Goal: Information Seeking & Learning: Compare options

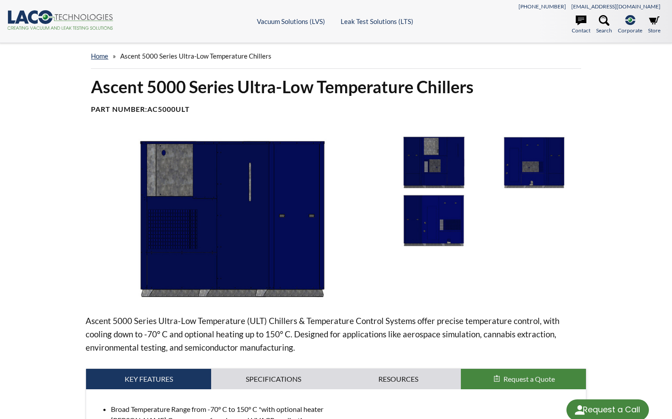
select select "Language Translate Widget"
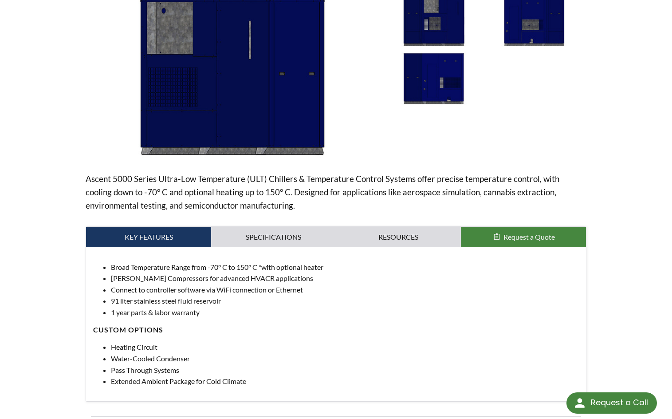
scroll to position [178, 0]
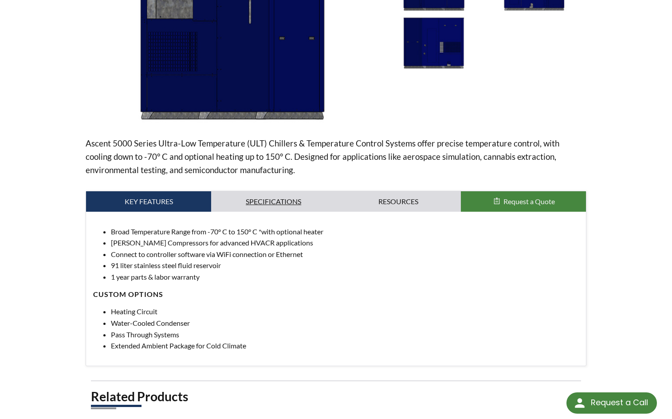
click at [250, 207] on link "Specifications" at bounding box center [273, 201] width 125 height 20
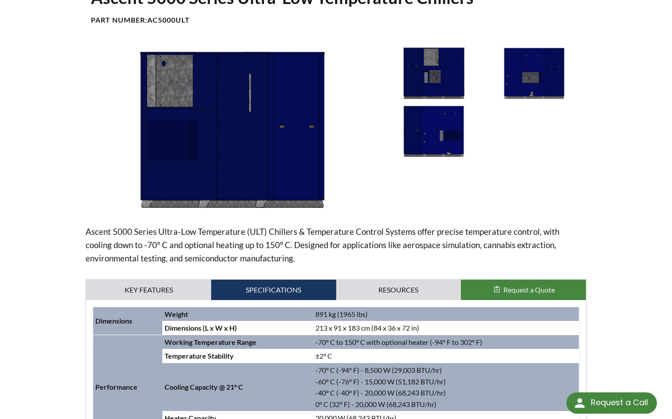
scroll to position [89, 0]
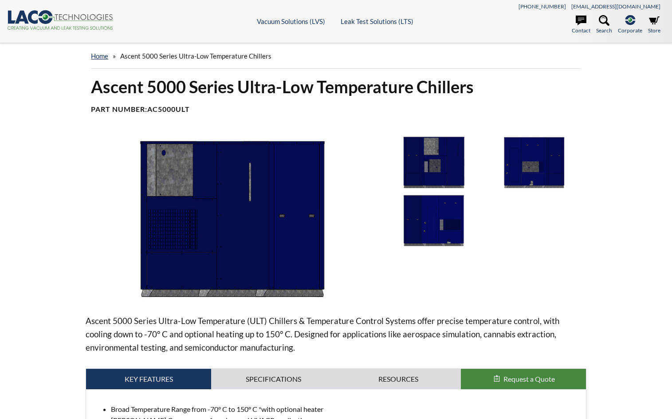
select select "Language Translate Widget"
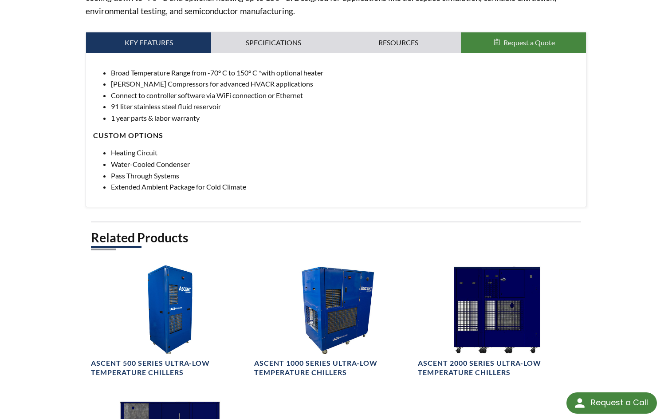
scroll to position [399, 0]
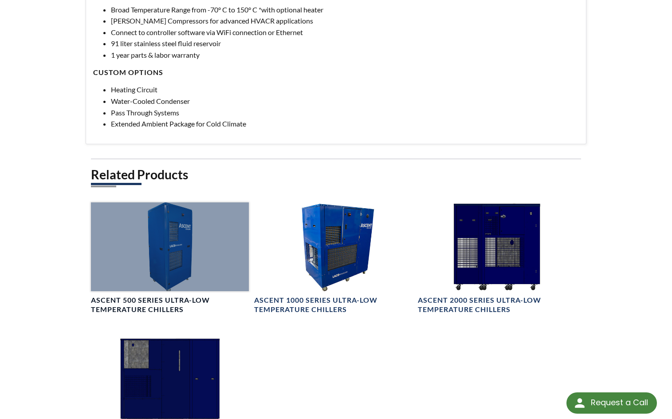
click at [166, 261] on div at bounding box center [170, 246] width 158 height 89
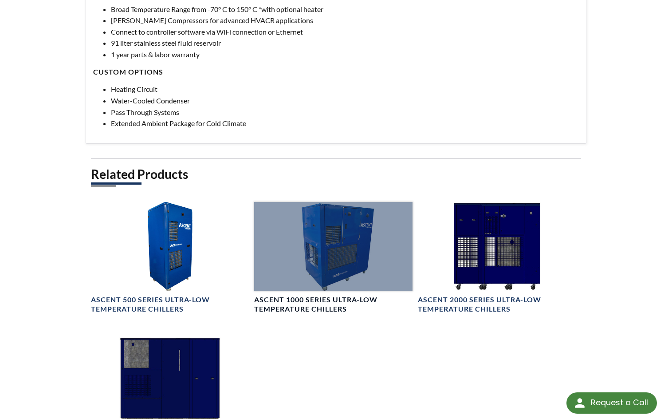
click at [304, 263] on div at bounding box center [333, 246] width 158 height 89
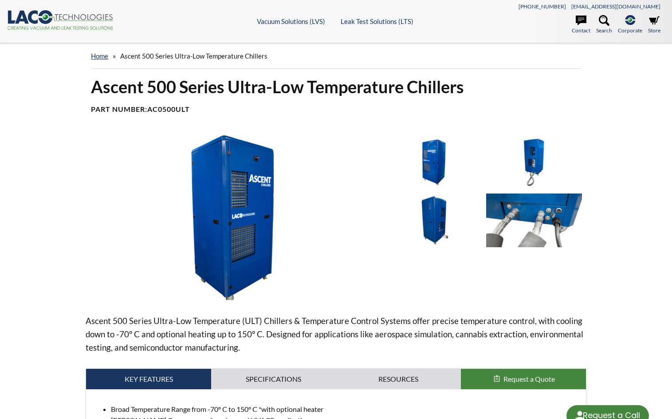
select select "Language Translate Widget"
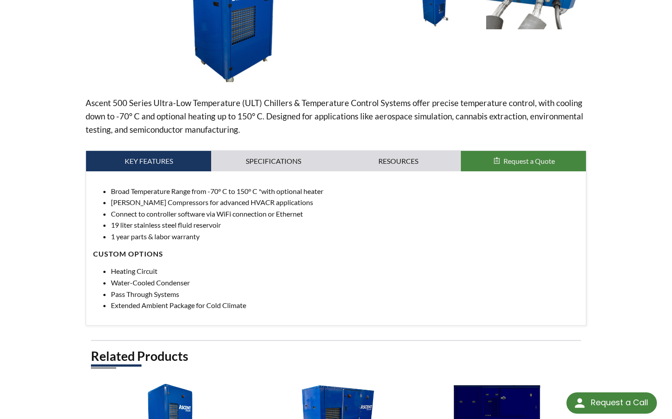
scroll to position [222, 0]
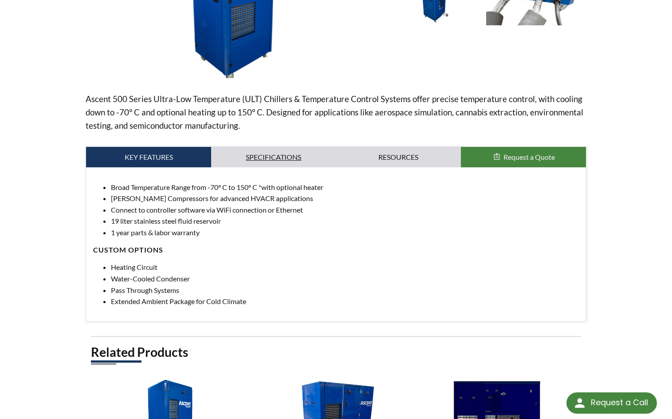
click at [274, 158] on link "Specifications" at bounding box center [273, 157] width 125 height 20
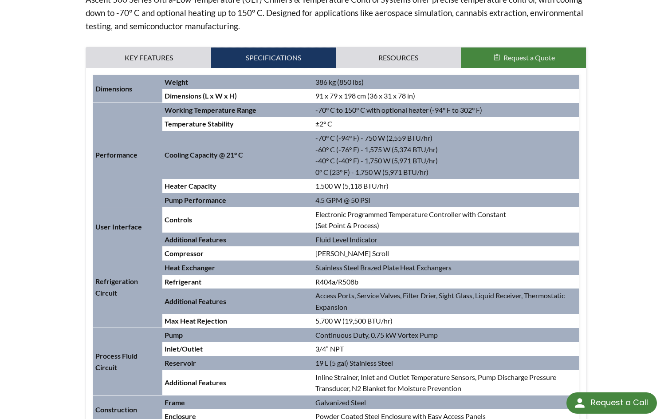
scroll to position [355, 0]
